Goal: Information Seeking & Learning: Learn about a topic

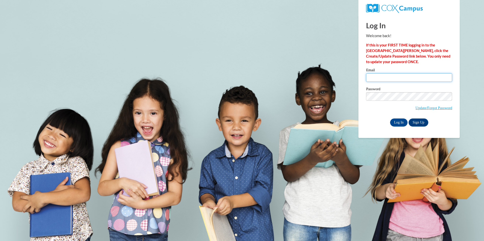
click at [412, 80] on input "Email" at bounding box center [409, 77] width 86 height 9
type input "[PERSON_NAME][EMAIL_ADDRESS][PERSON_NAME][PERSON_NAME][DOMAIN_NAME]"
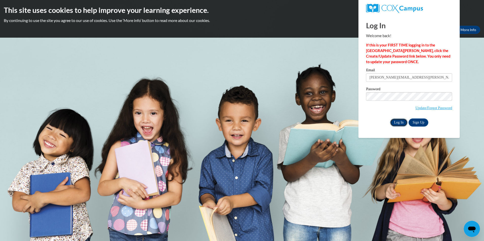
click at [403, 122] on input "Log In" at bounding box center [399, 123] width 18 height 8
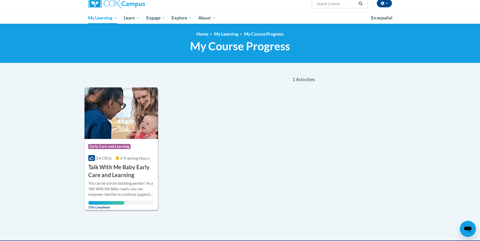
scroll to position [51, 0]
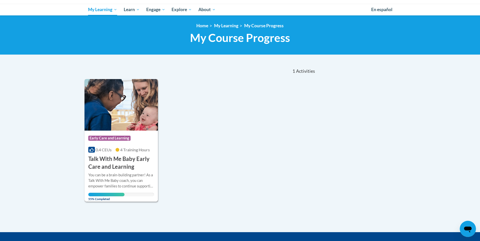
click at [145, 159] on h3 "Talk With Me Baby Early Care and Learning" at bounding box center [121, 163] width 66 height 16
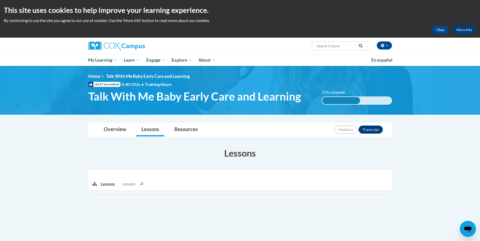
click at [433, 156] on body "This site uses cookies to help improve your learning experience. By continuing …" at bounding box center [240, 168] width 480 height 336
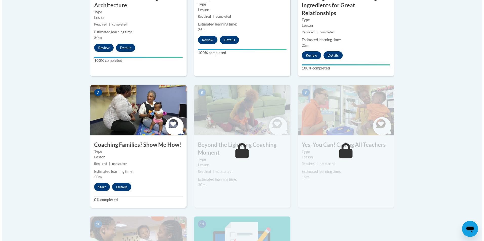
scroll to position [398, 0]
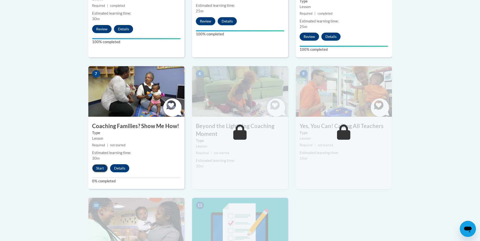
click at [98, 164] on button "Start" at bounding box center [100, 168] width 16 height 8
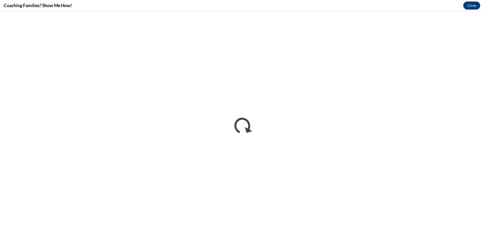
scroll to position [0, 0]
